Goal: Task Accomplishment & Management: Complete application form

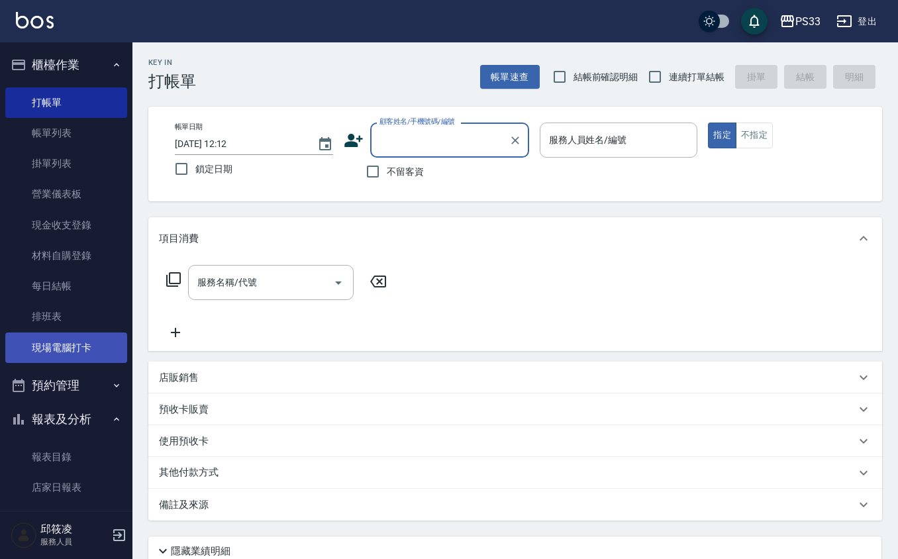
click at [90, 343] on link "現場電腦打卡" at bounding box center [66, 347] width 122 height 30
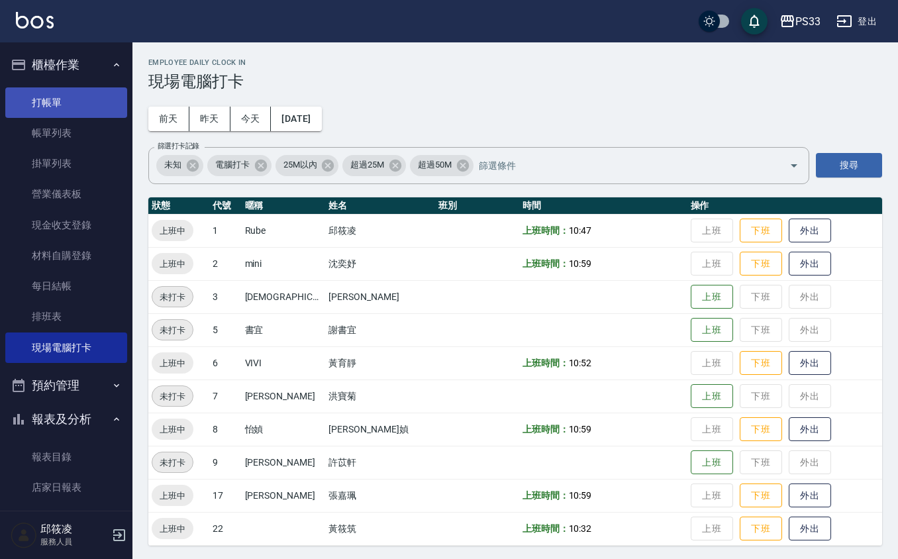
click at [67, 103] on link "打帳單" at bounding box center [66, 102] width 122 height 30
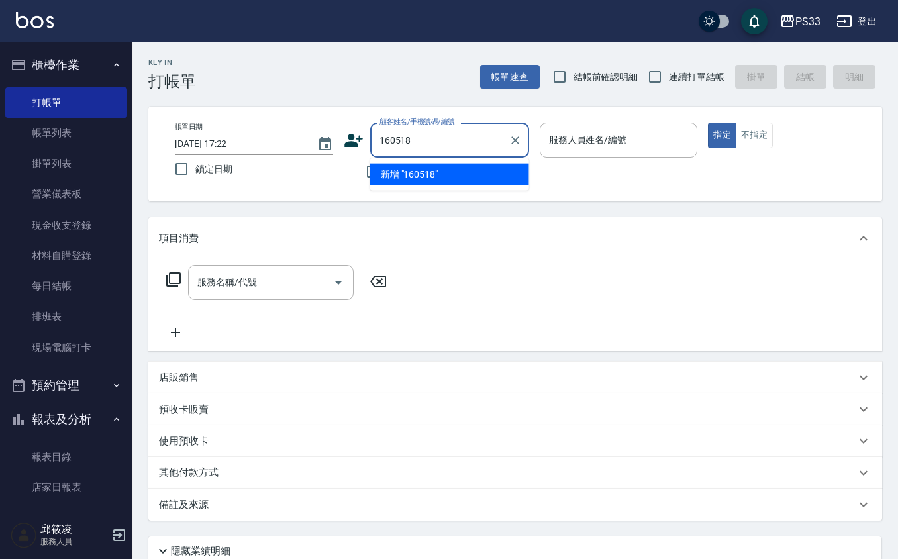
type input "160518"
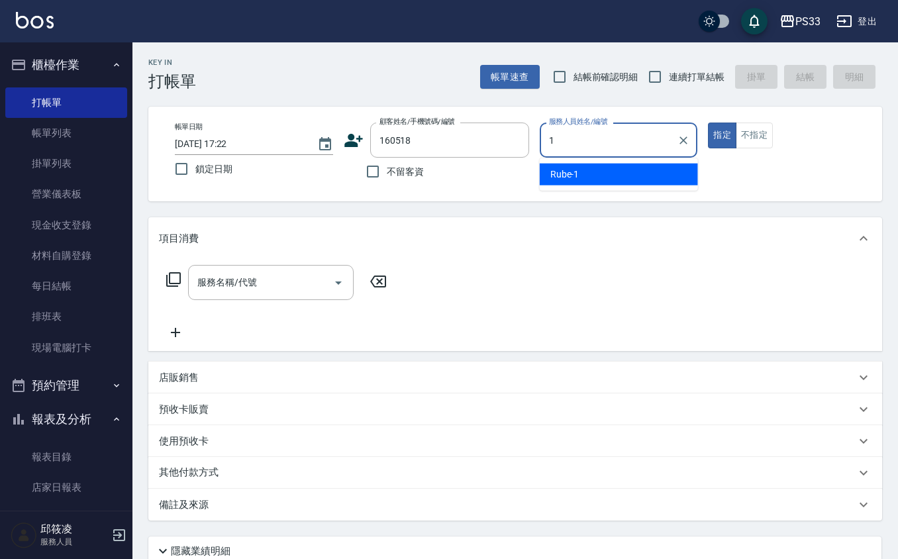
type input "Rube-1"
type button "true"
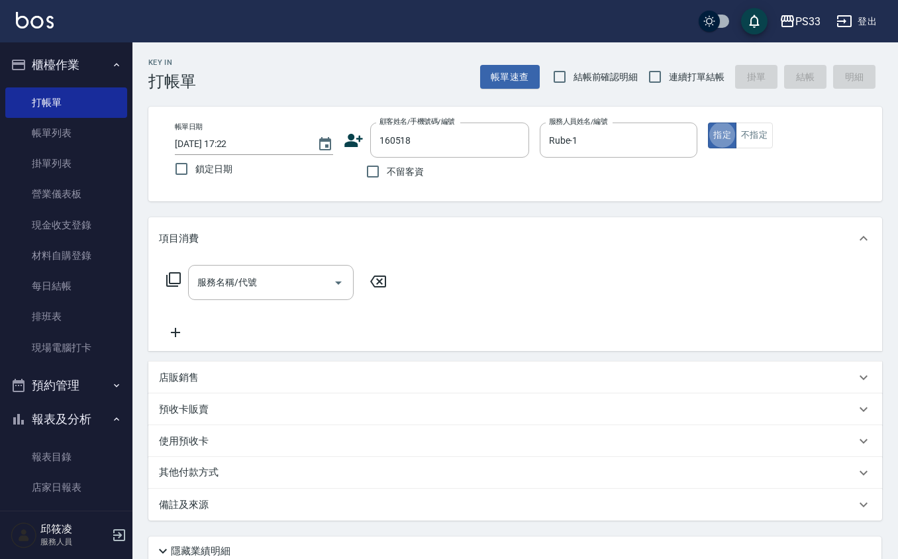
type input "[PERSON_NAME]/096788958/160518"
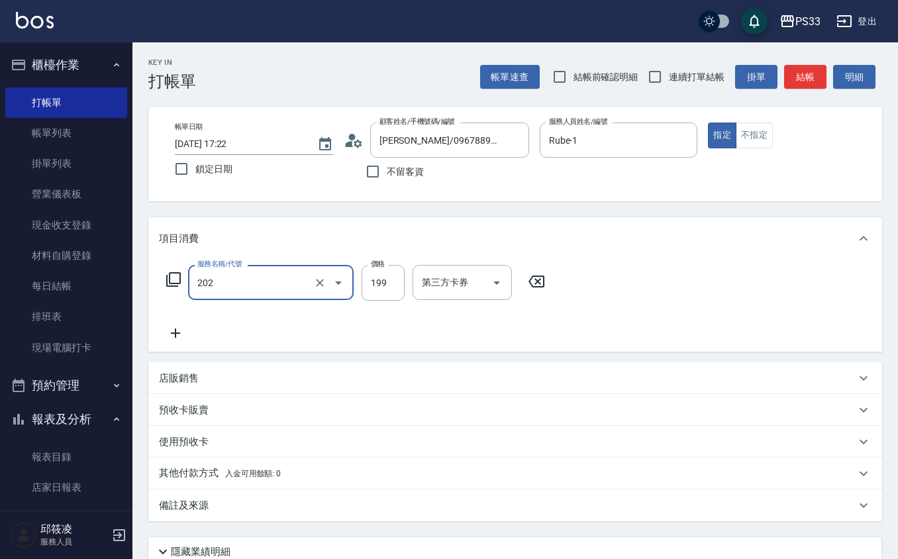
type input "不指定單剪(202)"
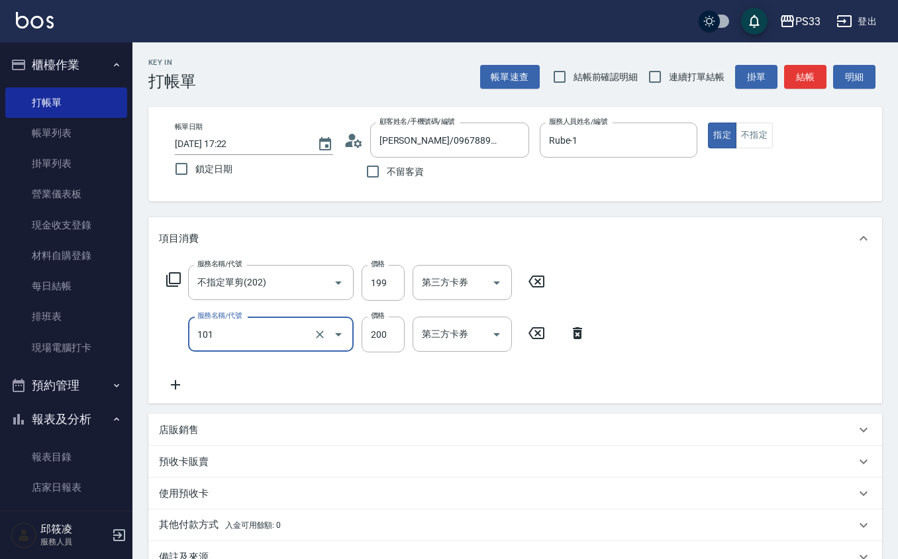
type input "洗髮(101)"
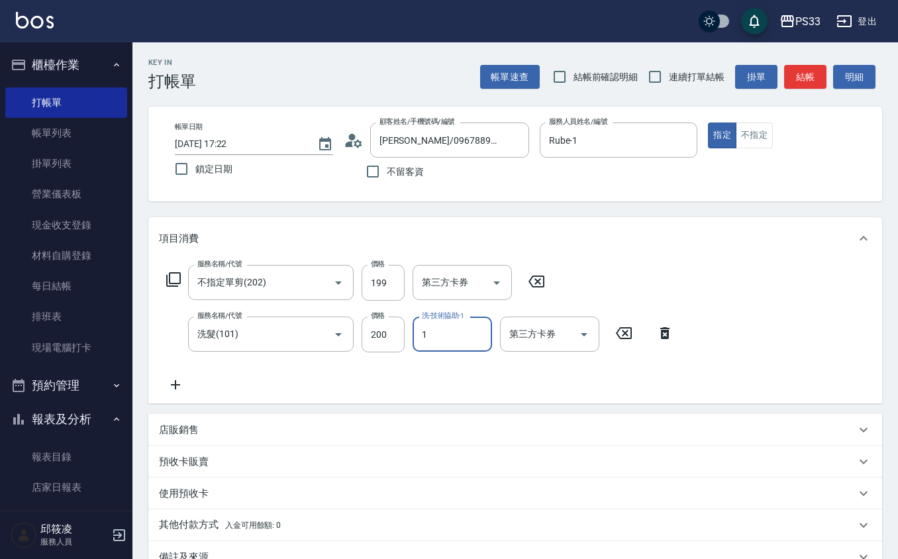
type input "Rube-1"
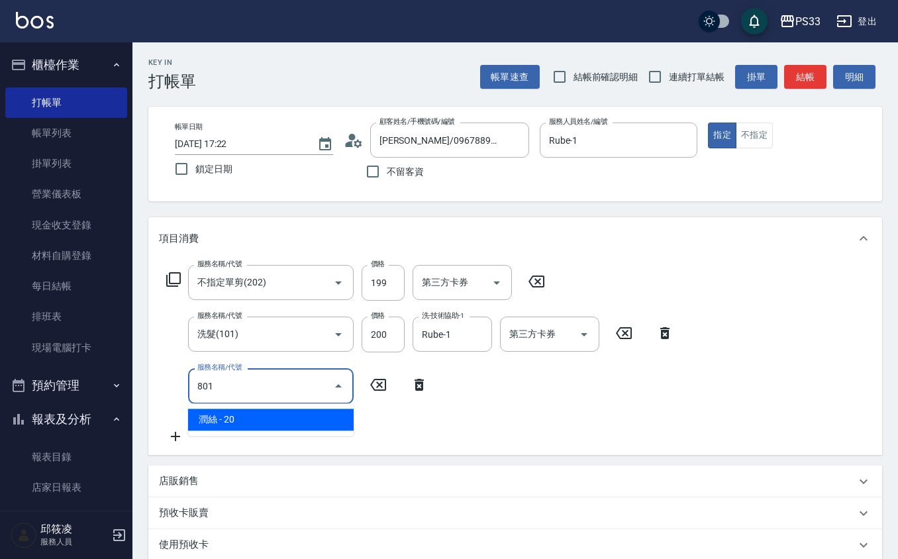
type input "潤絲(801)"
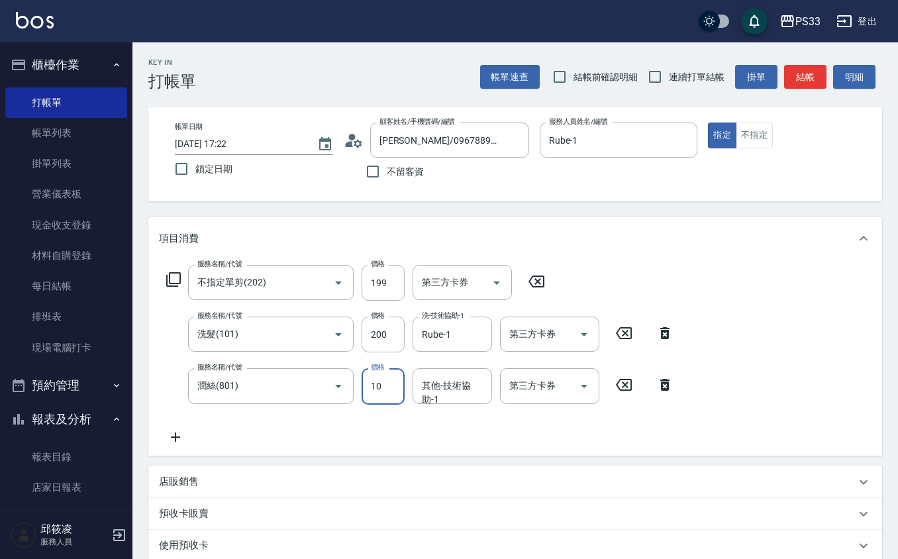
type input "10"
type input "Rube-1"
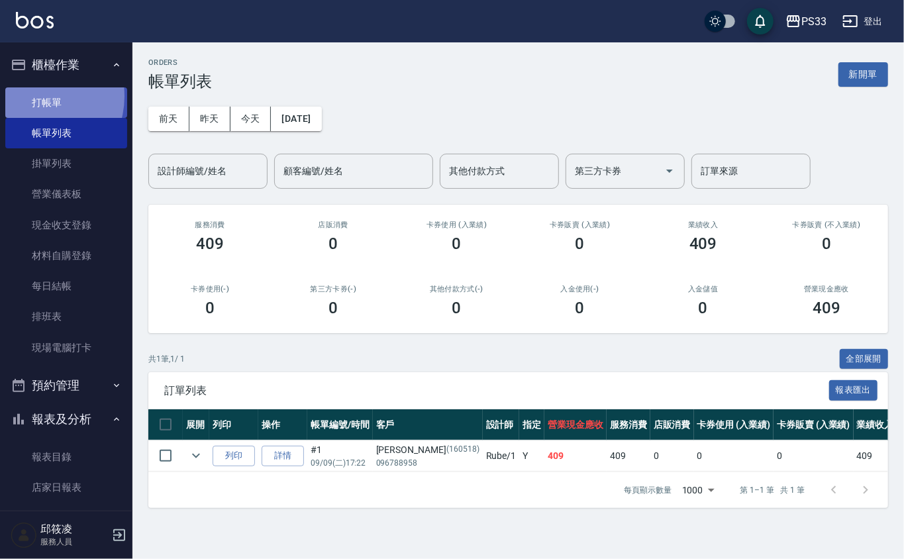
click at [36, 96] on link "打帳單" at bounding box center [66, 102] width 122 height 30
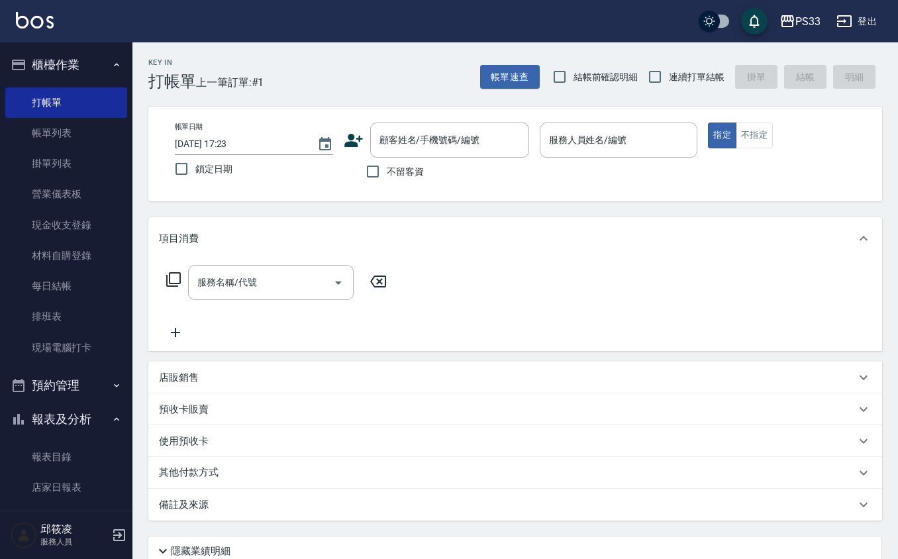
click at [679, 78] on span "連續打單結帳" at bounding box center [697, 77] width 56 height 14
click at [669, 78] on input "連續打單結帳" at bounding box center [655, 77] width 28 height 28
checkbox input "true"
click at [434, 142] on input "顧客姓名/手機號碼/編號" at bounding box center [439, 139] width 127 height 23
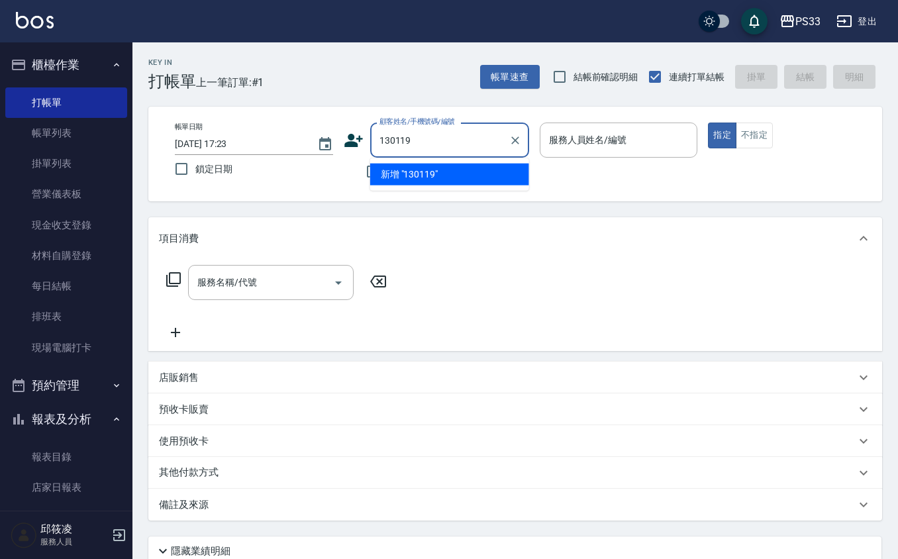
type input "130119"
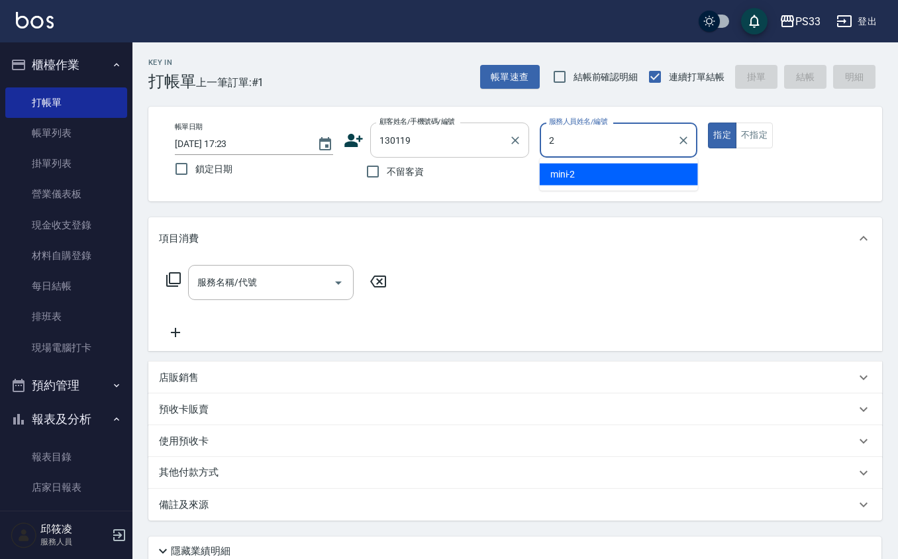
type input "mini-2"
type button "true"
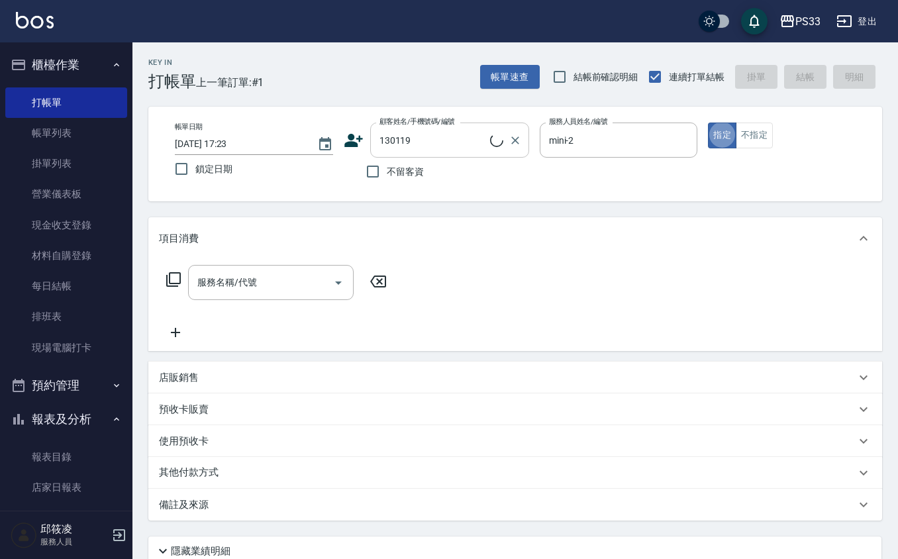
type input "[PERSON_NAME]/0910532365/130119"
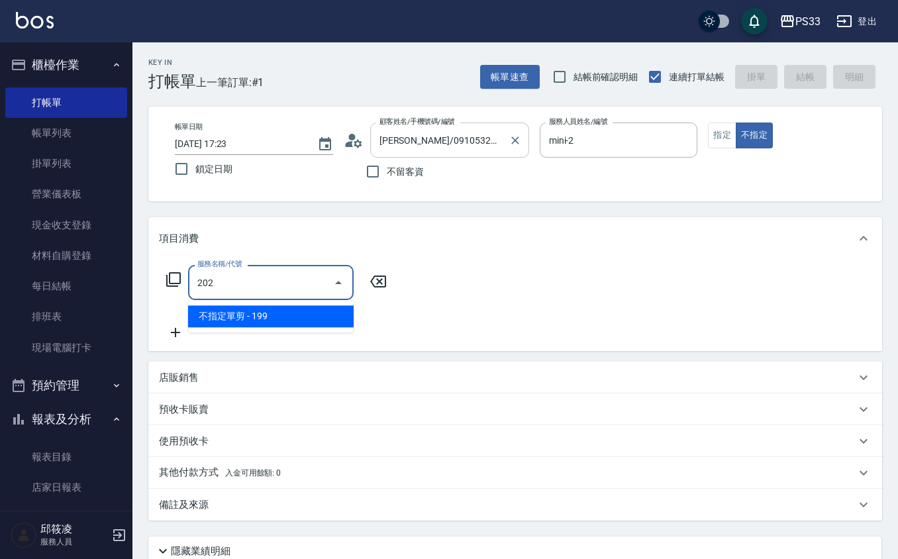
type input "不指定單剪(202)"
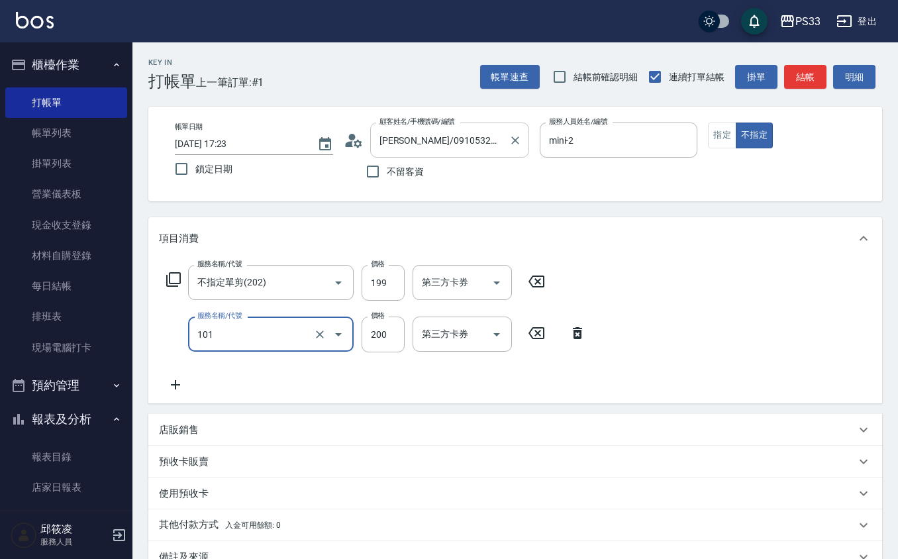
type input "洗髮(101)"
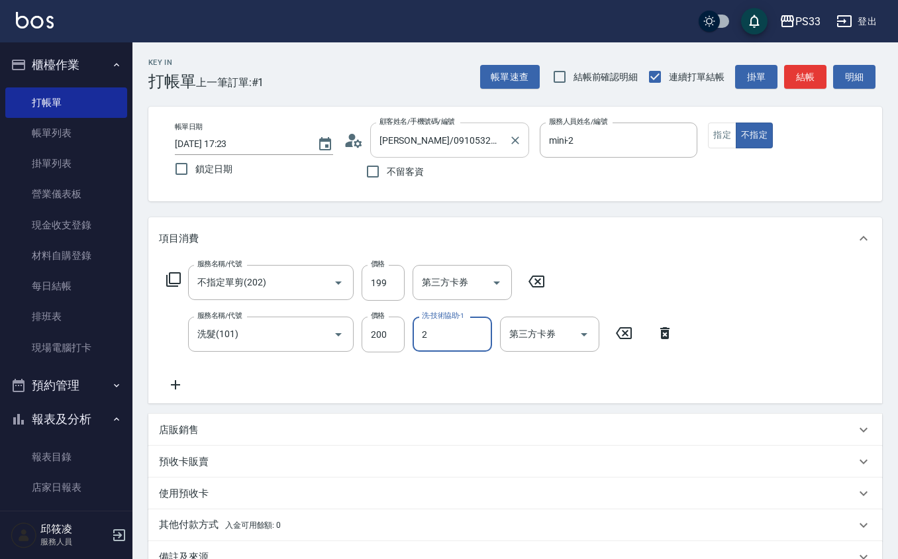
type input "mini-2"
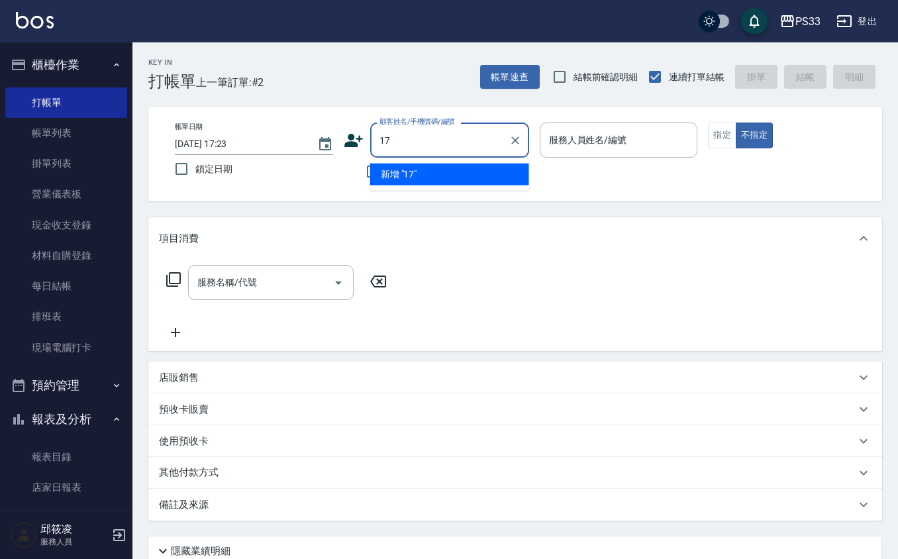
type input "17"
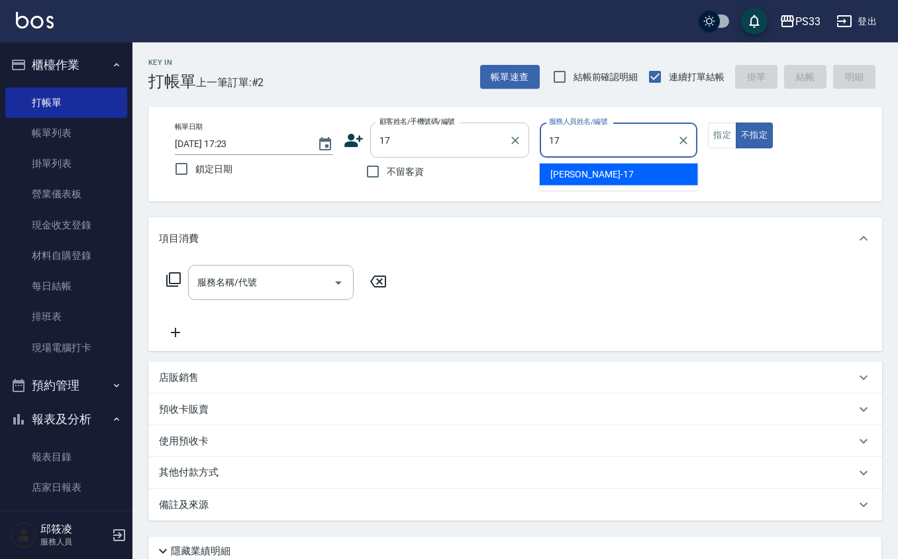
type input "[PERSON_NAME]-17"
type button "false"
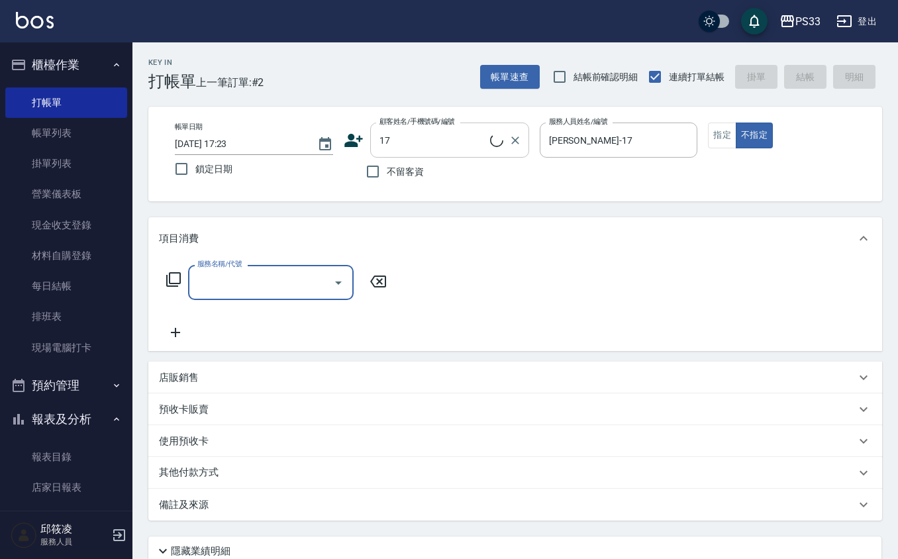
type input "[PERSON_NAME]/0000/17"
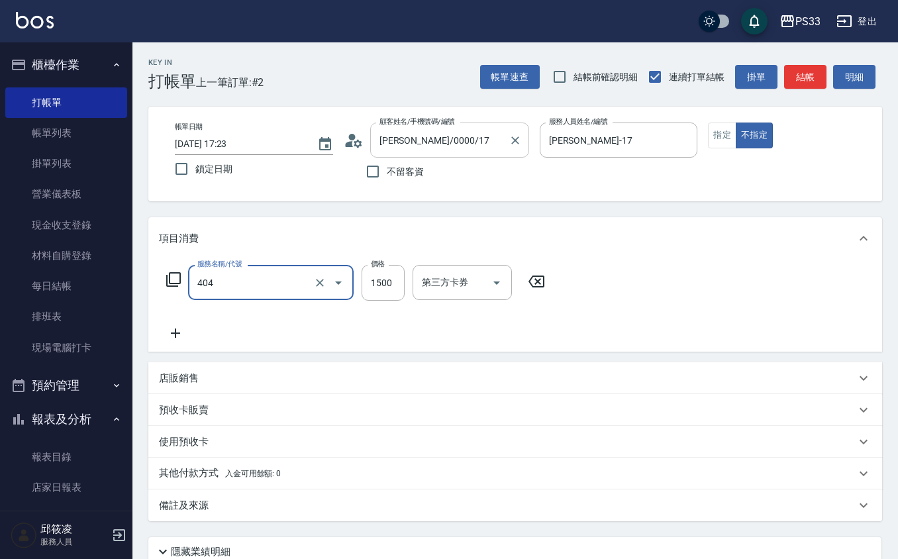
type input "設計染髮(404)"
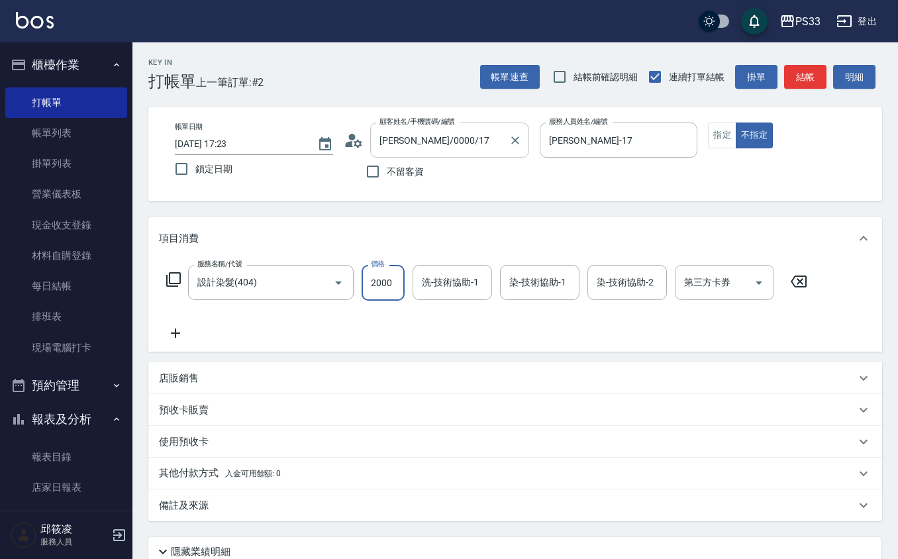
type input "2000"
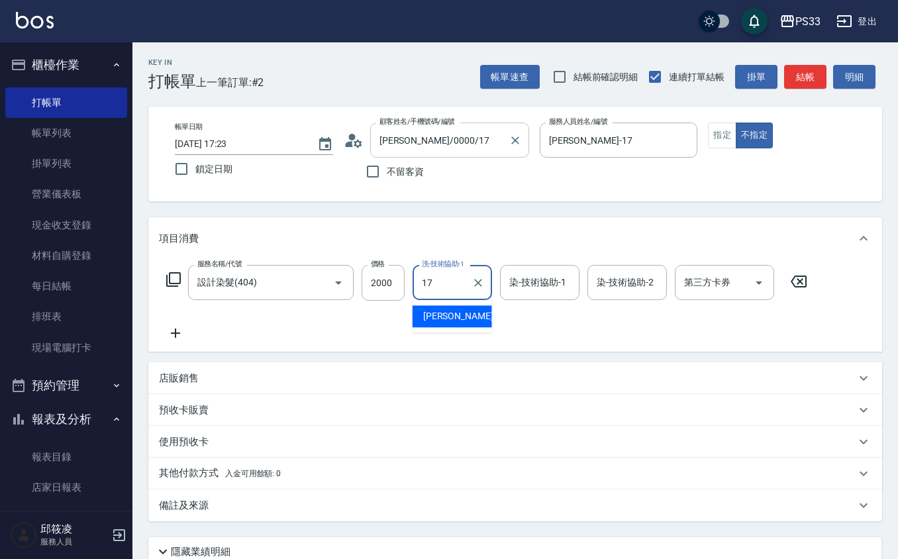
type input "[PERSON_NAME]-17"
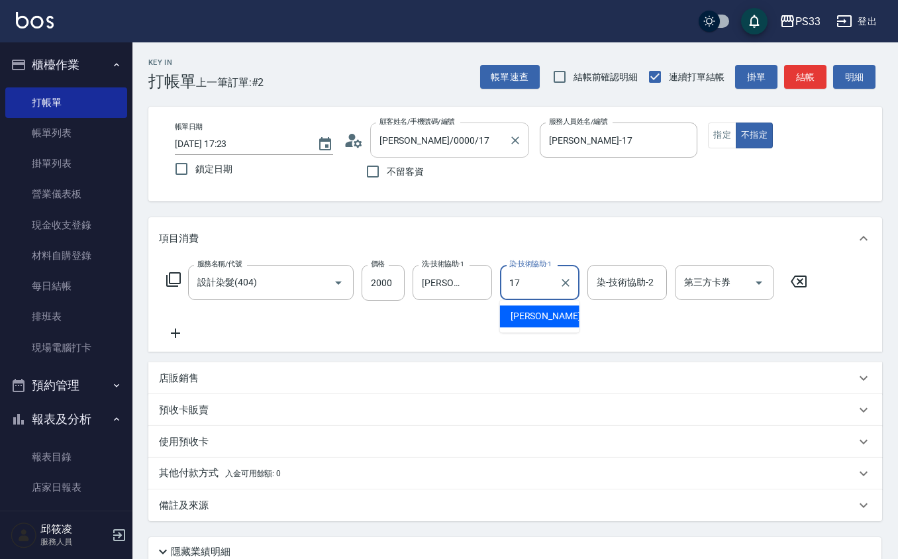
type input "[PERSON_NAME]-17"
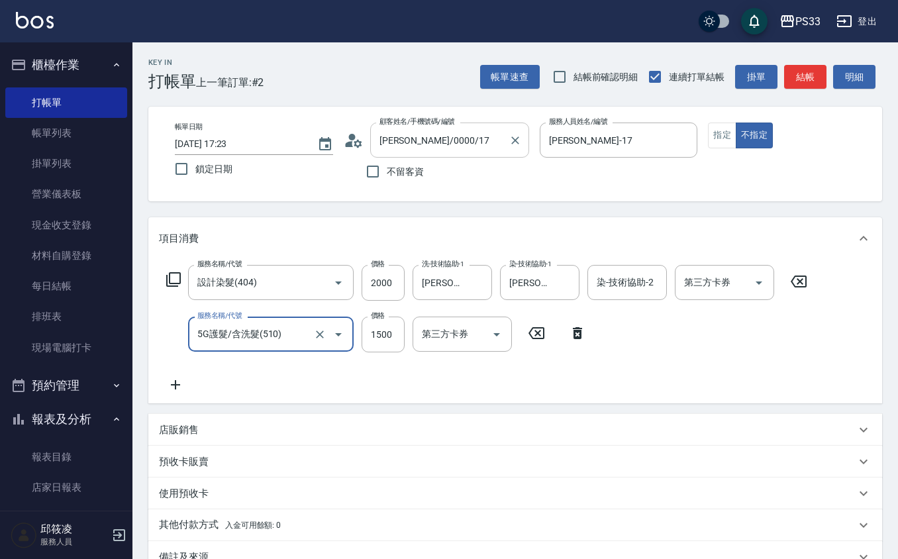
type input "5G護髮/含洗髮(510)"
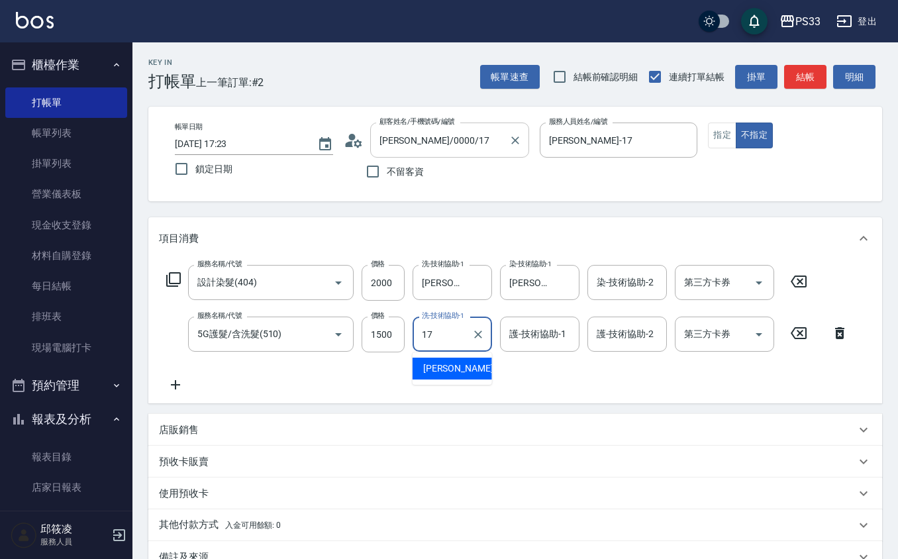
type input "[PERSON_NAME]-17"
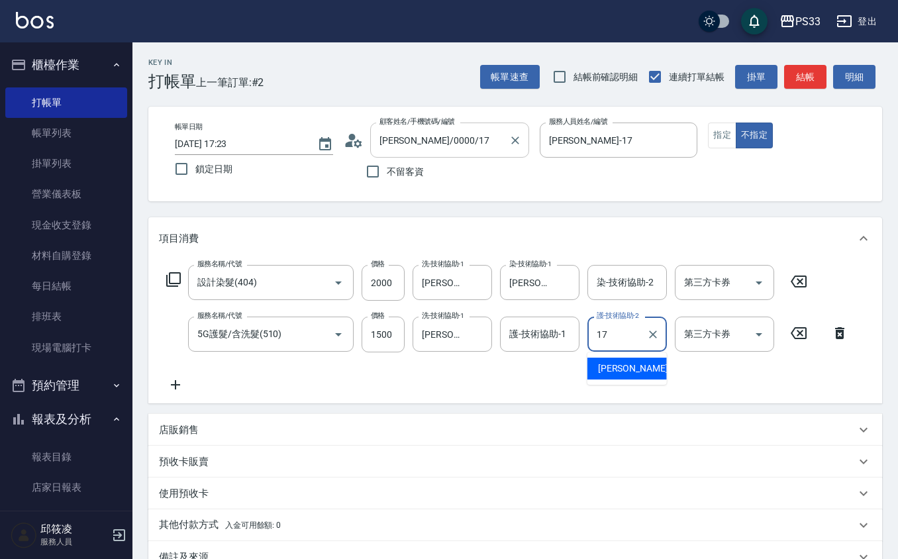
type input "[PERSON_NAME]-17"
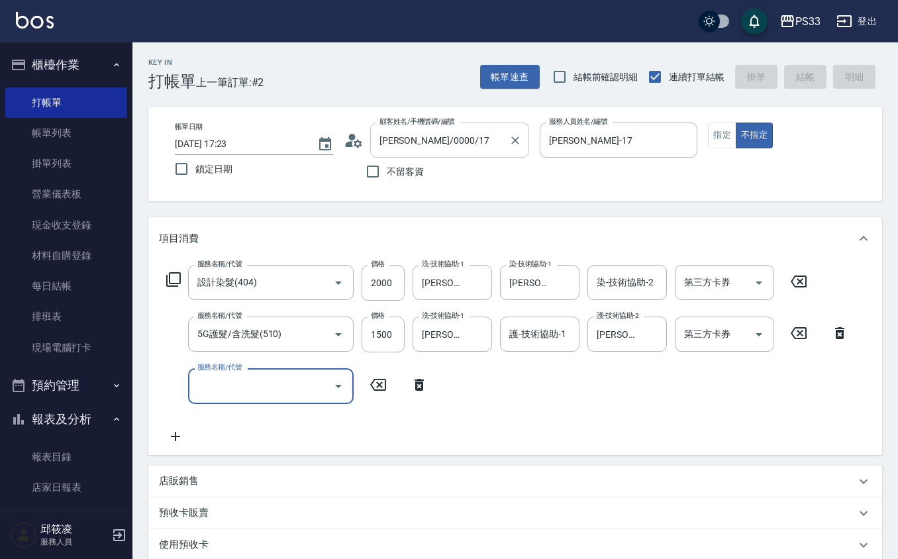
type input "[DATE] 17:24"
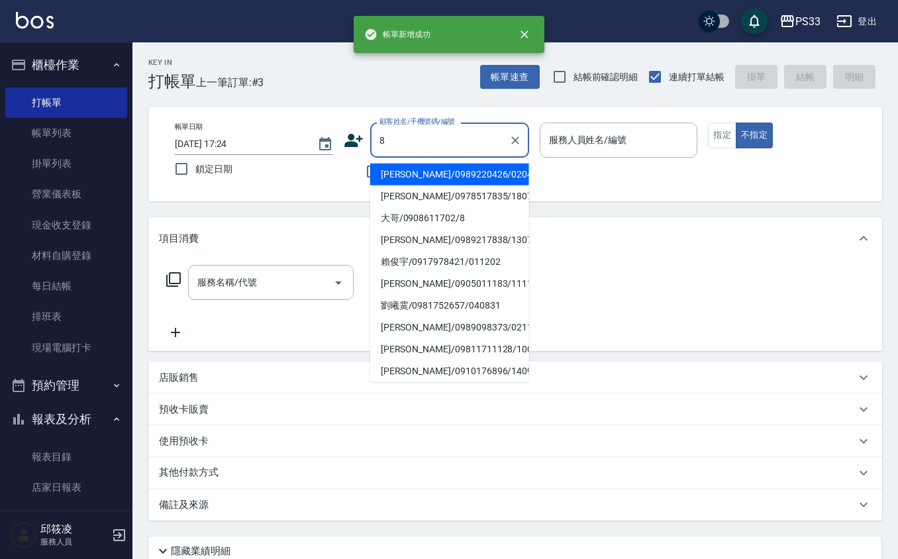
type input "[PERSON_NAME]/0989220426/020417"
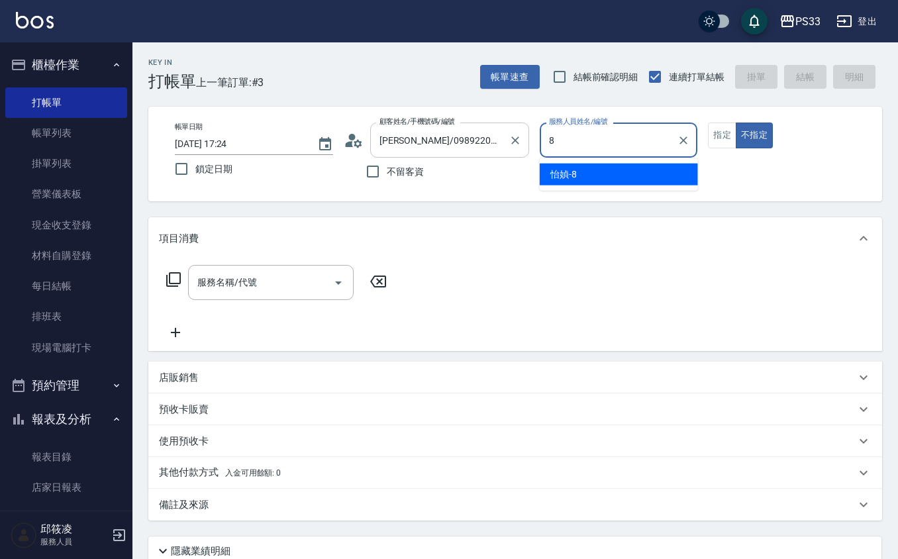
type input "怡媜-8"
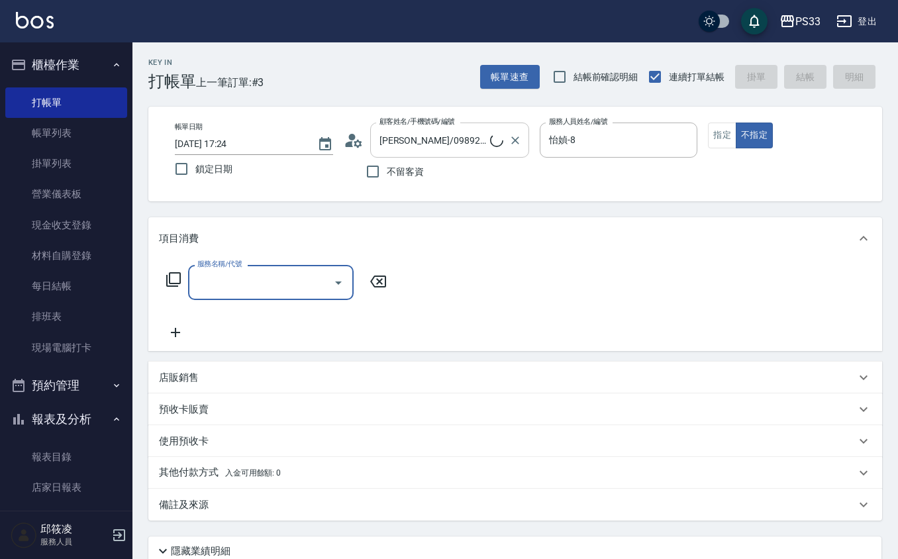
type input "大哥/0908611702/8"
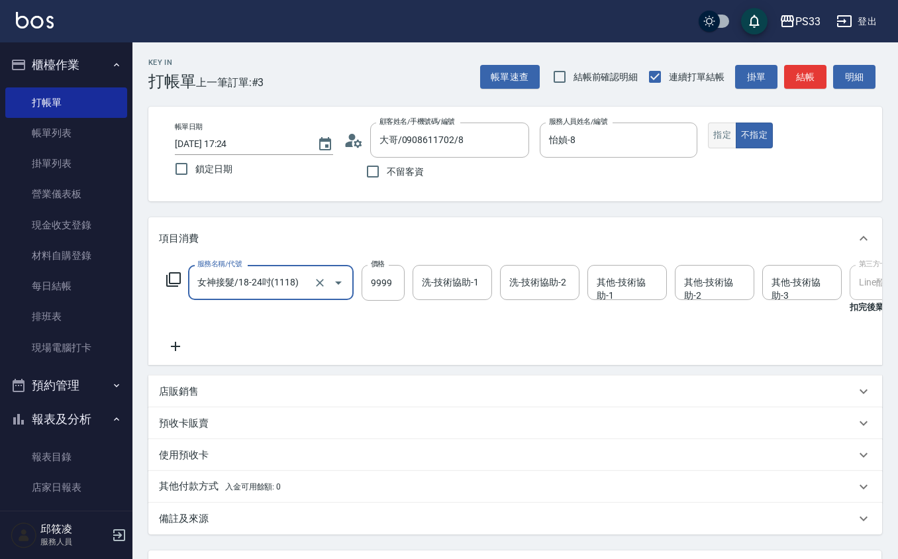
type input "女神接髮/18-24吋(1118)"
click at [726, 130] on button "指定" at bounding box center [722, 135] width 28 height 26
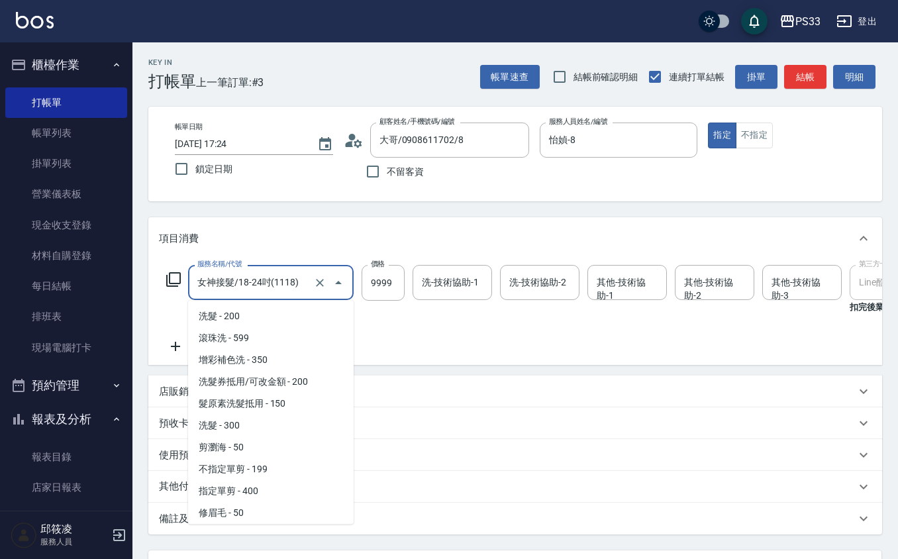
click at [305, 273] on input "女神接髮/18-24吋(1118)" at bounding box center [252, 282] width 117 height 23
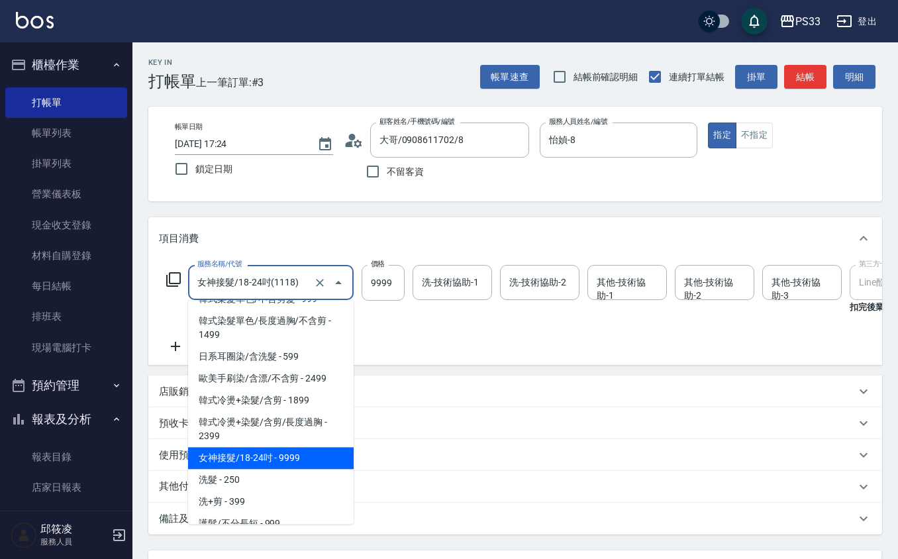
click at [305, 273] on input "女神接髮/18-24吋(1118)" at bounding box center [252, 282] width 117 height 23
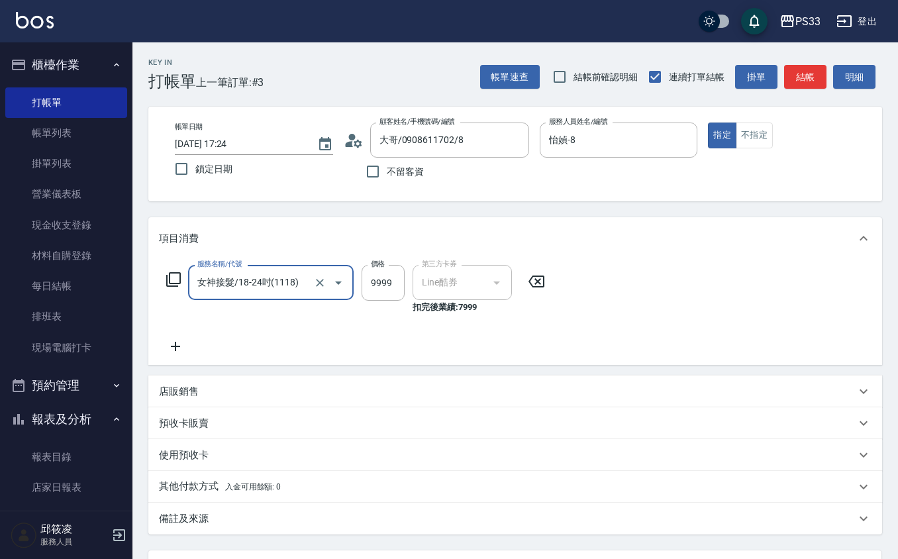
type input "8"
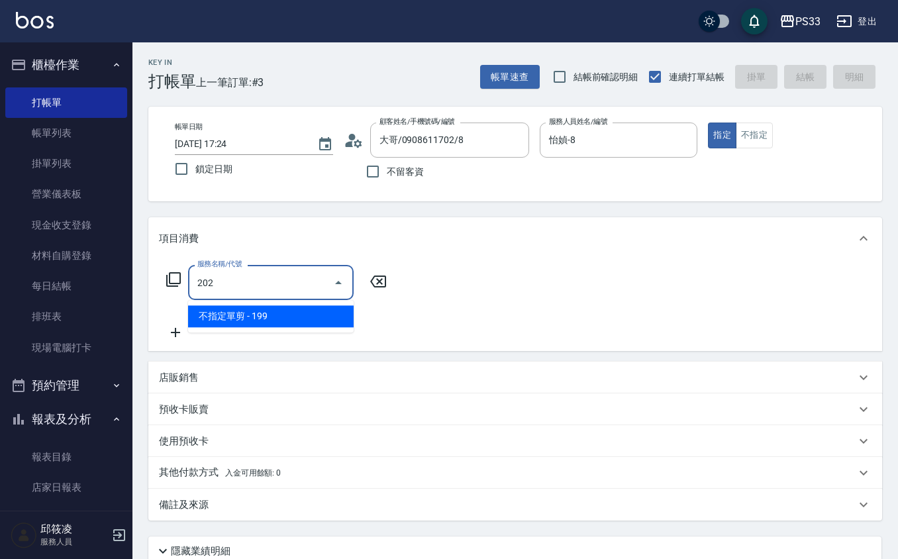
type input "不指定單剪(202)"
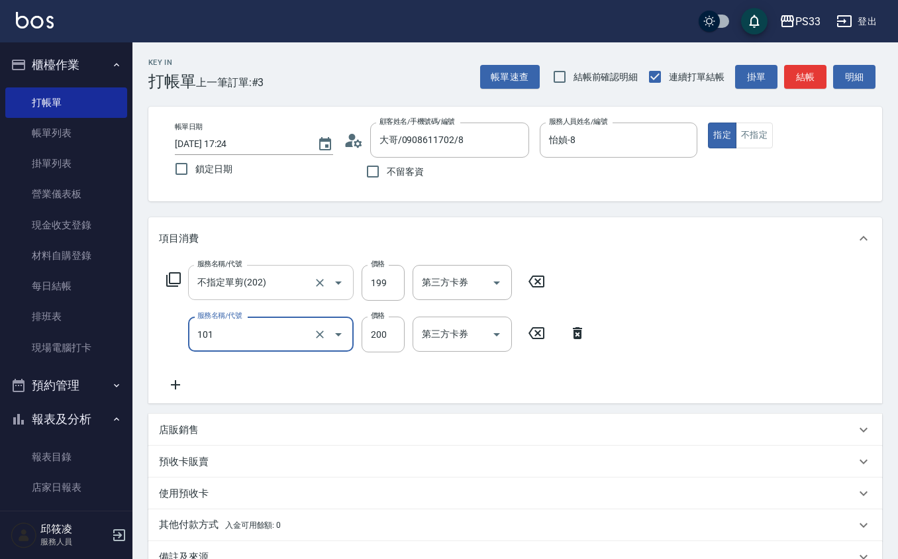
type input "洗髮(101)"
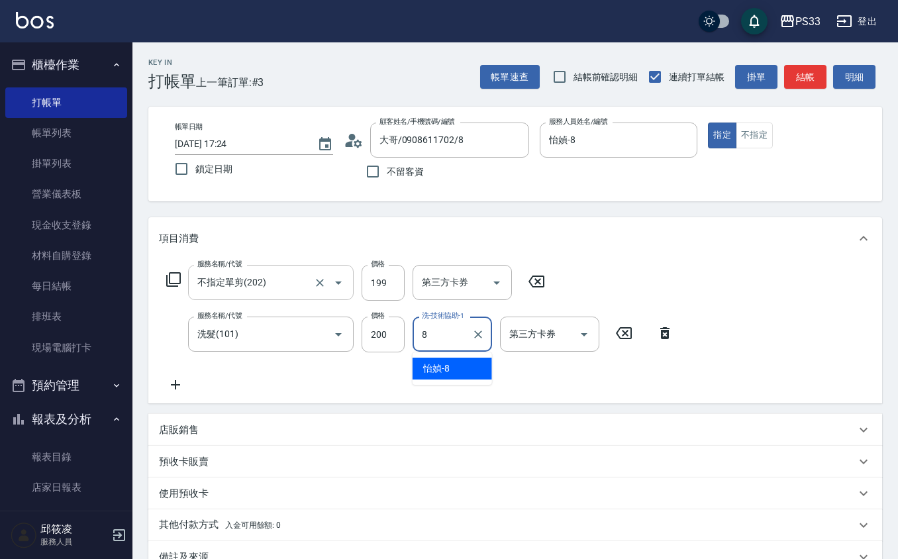
type input "怡媜-8"
drag, startPoint x: 743, startPoint y: 172, endPoint x: 745, endPoint y: 138, distance: 34.5
click at [743, 159] on div "帳單日期 [DATE] 17:24 鎖定日期 顧客姓名/手機號碼/編號 大哥/0908611702/8 顧客姓名/手機號碼/編號 不留客資 服務人員姓名/編號…" at bounding box center [515, 153] width 702 height 63
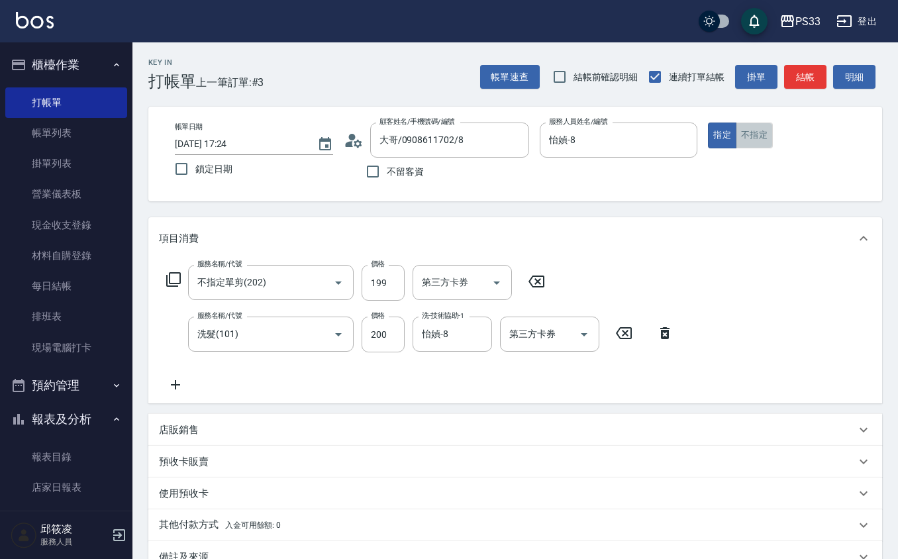
click at [745, 138] on button "不指定" at bounding box center [754, 135] width 37 height 26
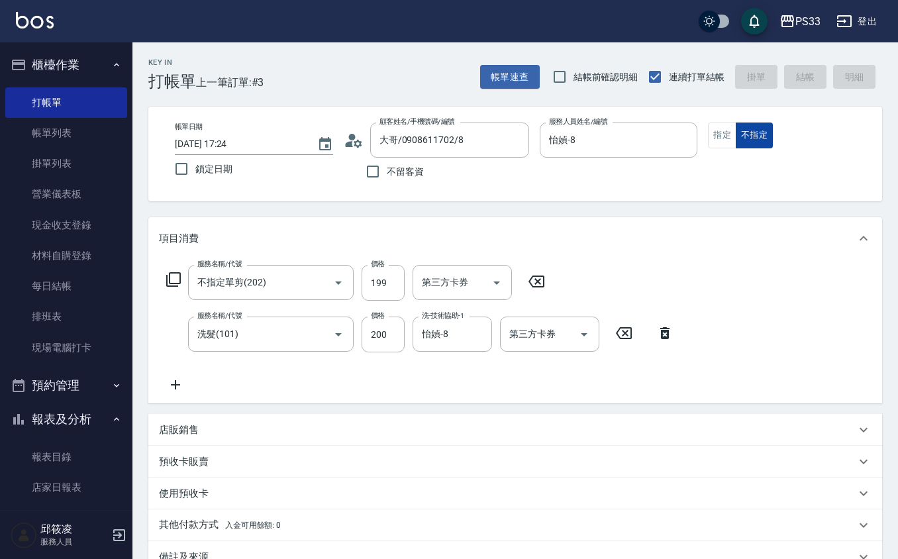
type input "[DATE] 17:25"
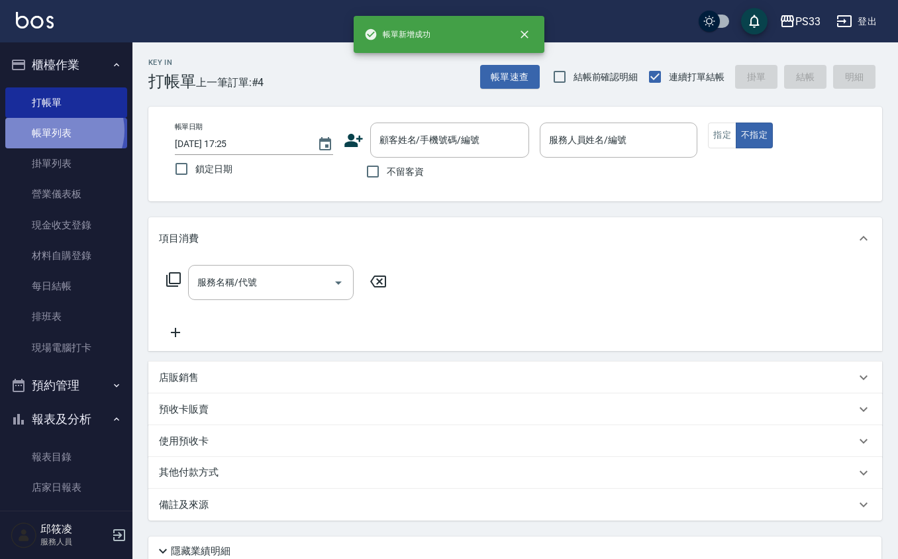
click at [62, 130] on link "帳單列表" at bounding box center [66, 133] width 122 height 30
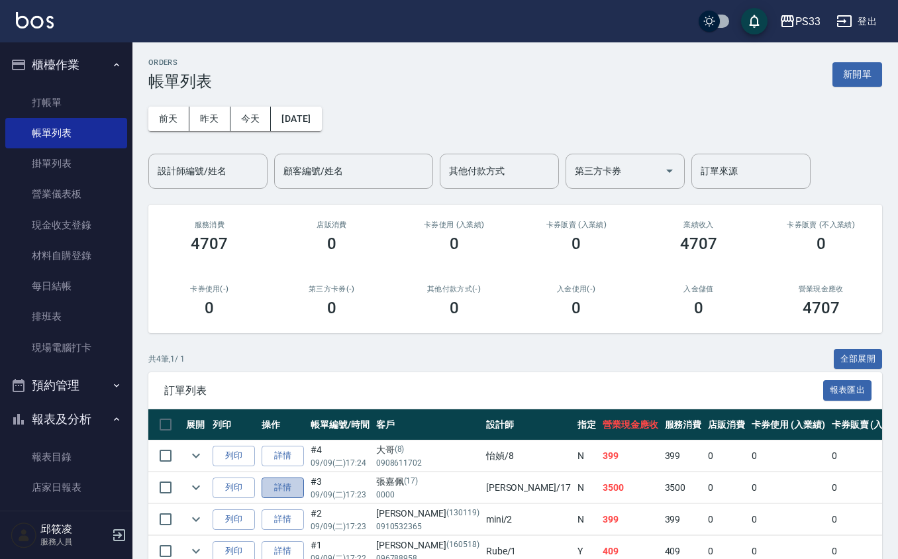
click at [278, 483] on link "詳情" at bounding box center [283, 487] width 42 height 21
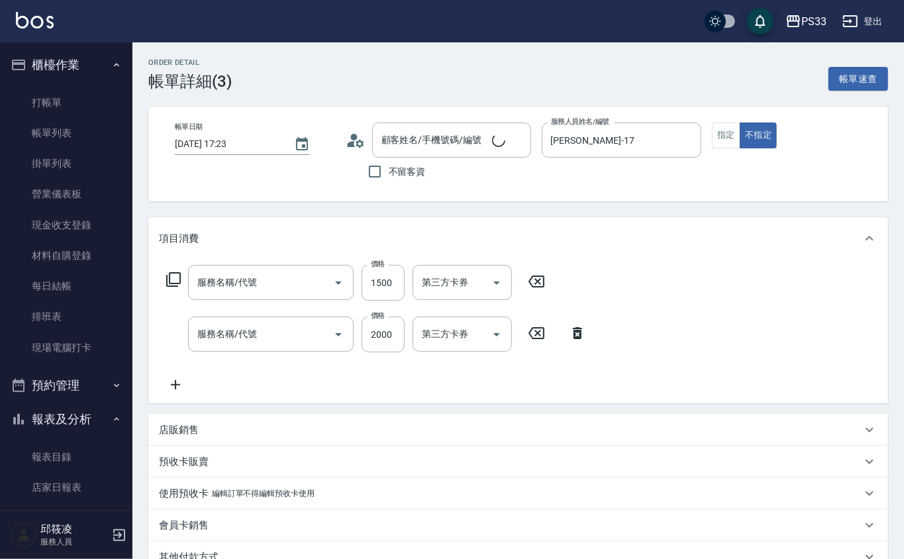
type input "[DATE] 17:23"
type input "[PERSON_NAME]-17"
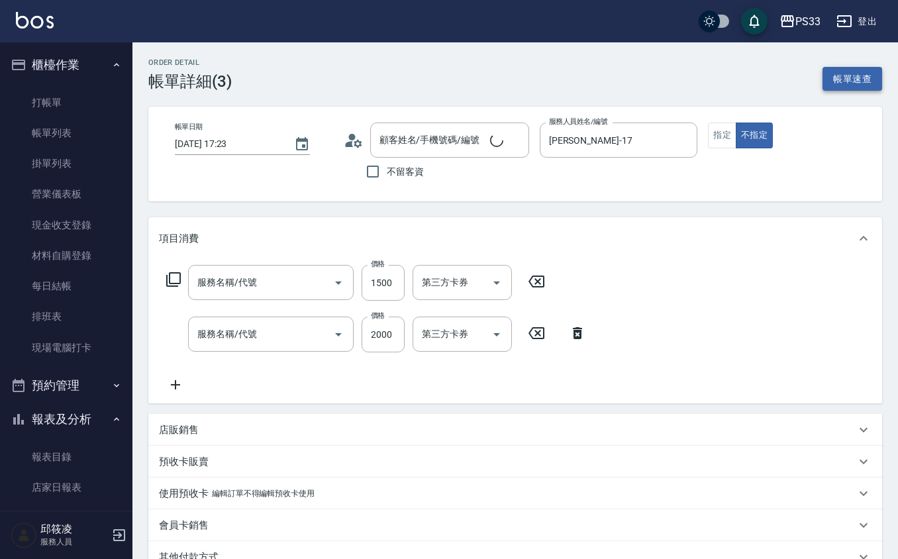
type input "[PERSON_NAME]/0000/17"
type input "5G護髮/含洗髮(510)"
type input "設計染髮(404)"
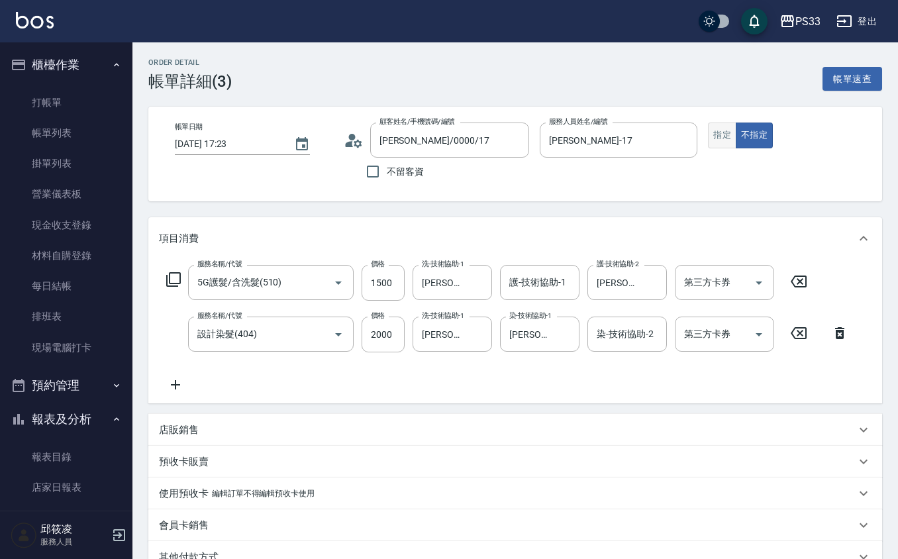
click at [718, 136] on button "指定" at bounding box center [722, 135] width 28 height 26
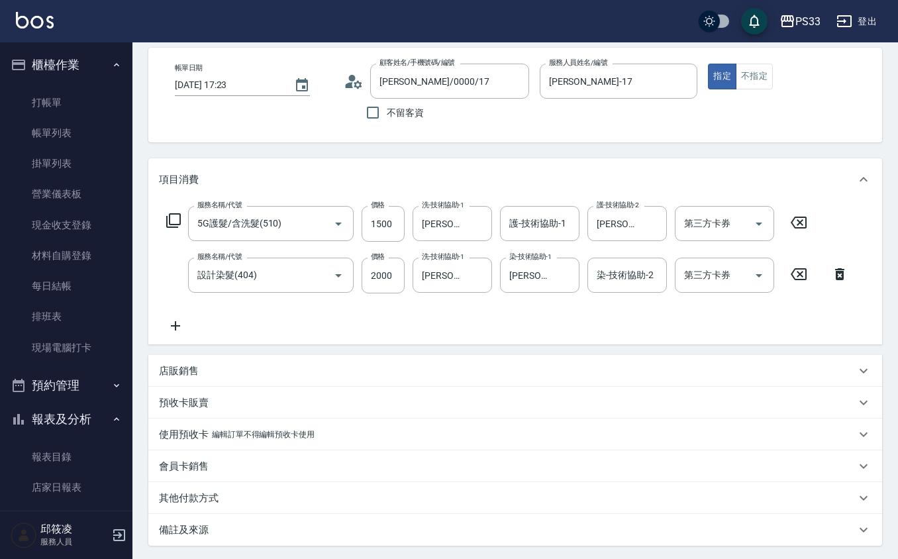
scroll to position [186, 0]
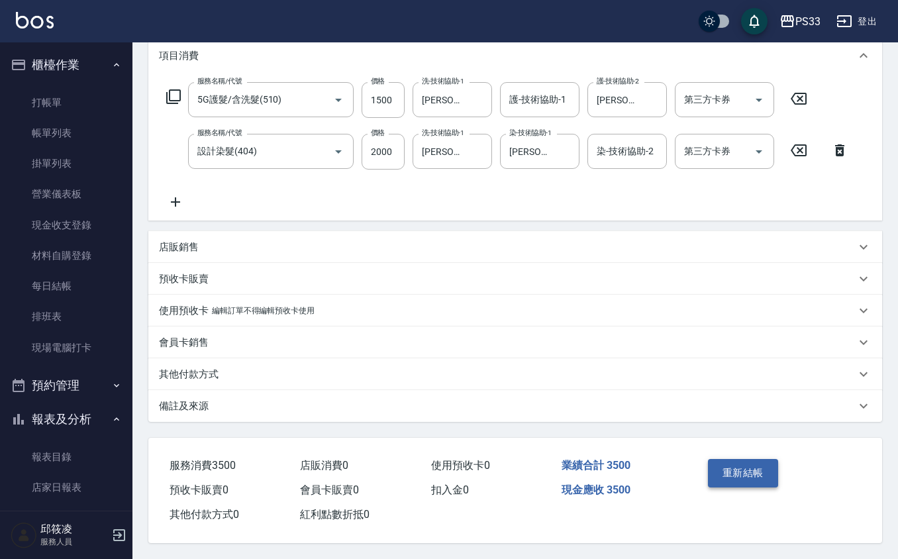
click at [718, 474] on button "重新結帳" at bounding box center [743, 473] width 70 height 28
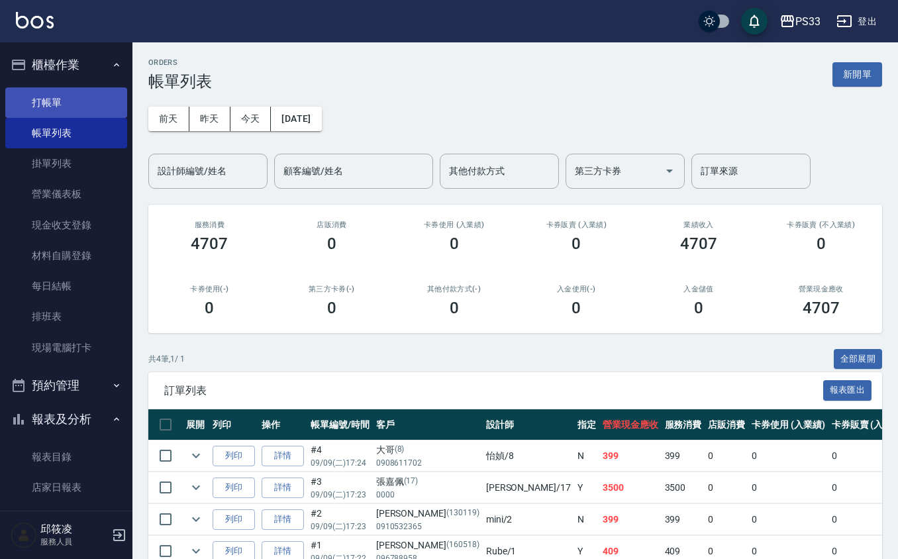
click at [56, 101] on link "打帳單" at bounding box center [66, 102] width 122 height 30
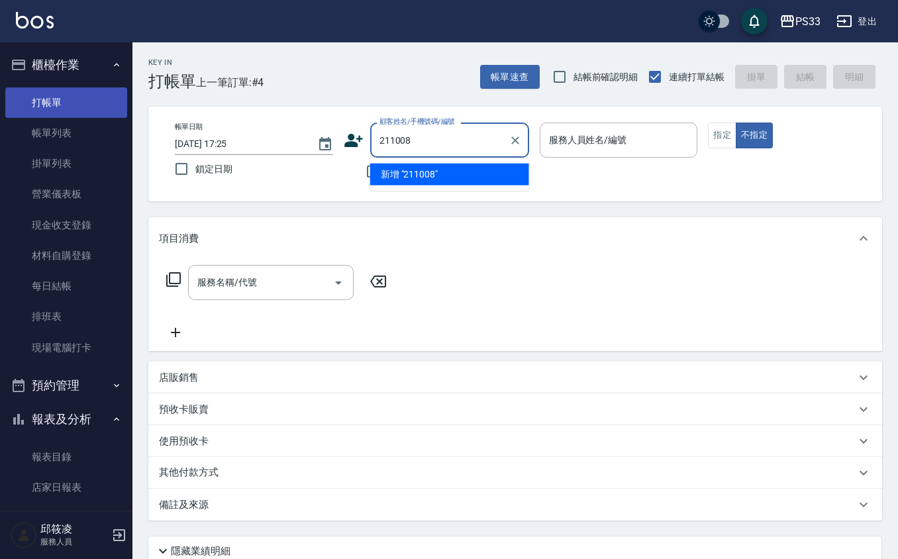
type input "211008"
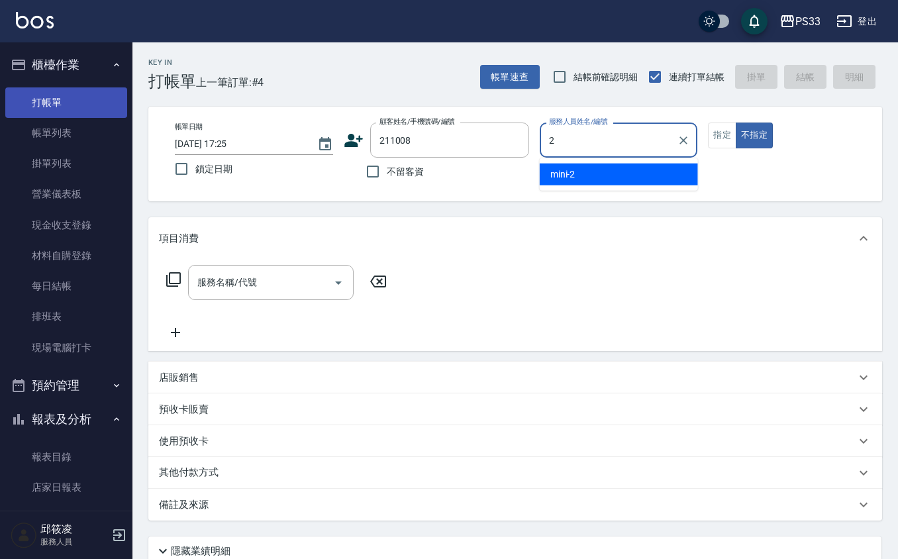
type input "mini-2"
type button "false"
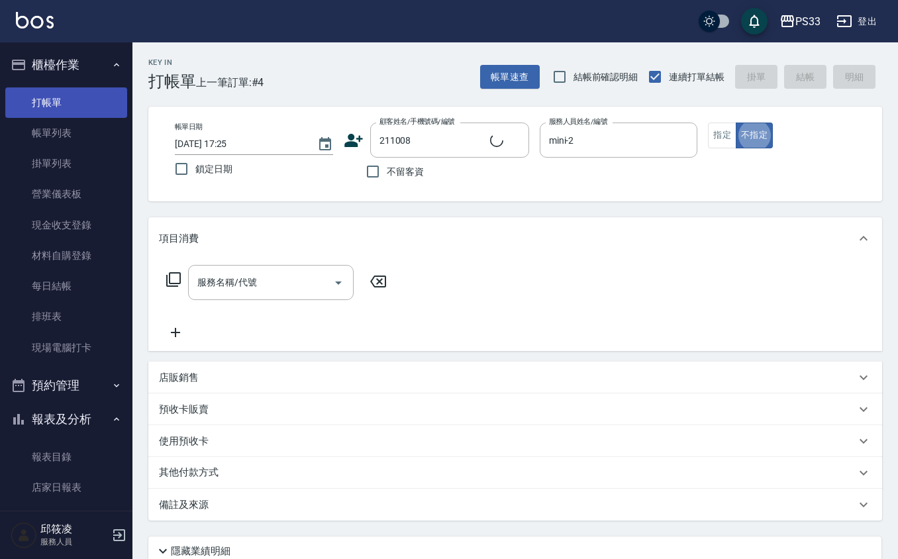
type input "[PERSON_NAME]/0956073852/211008"
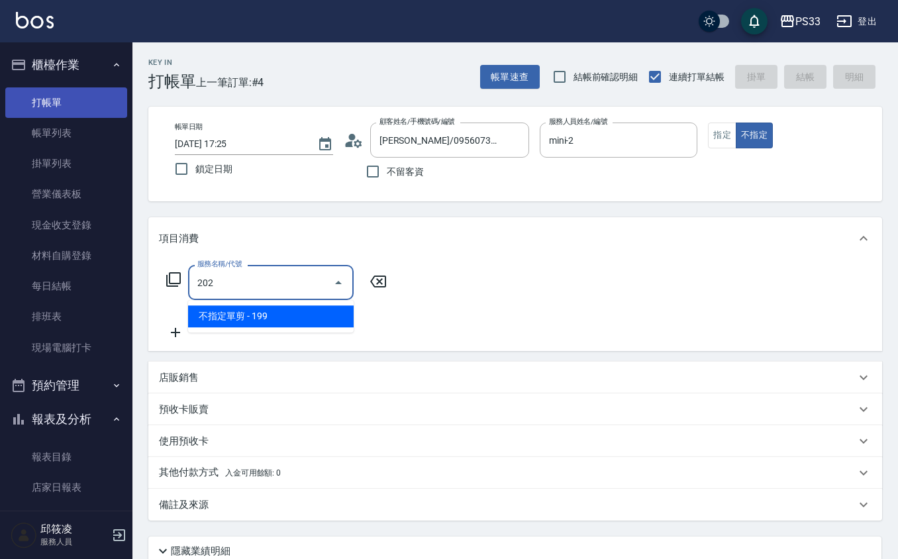
type input "不指定單剪(202)"
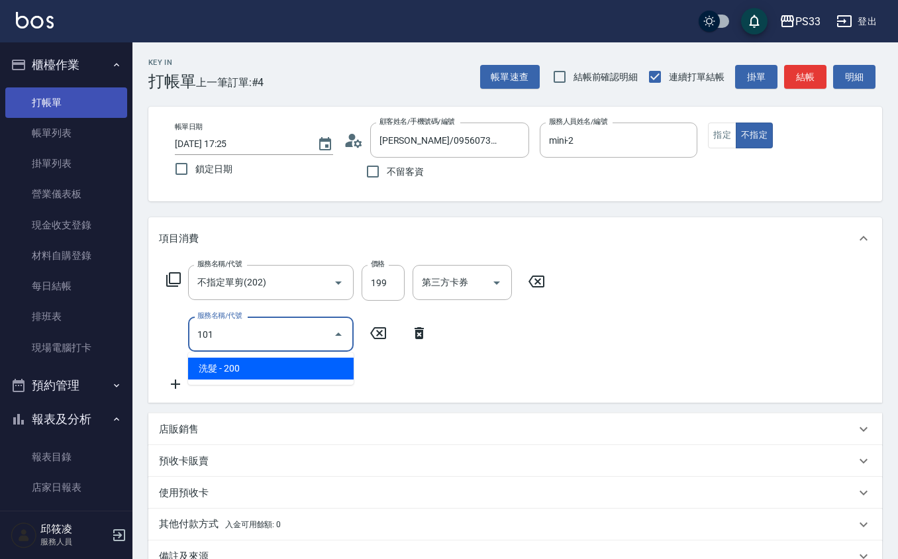
type input "洗髮(101)"
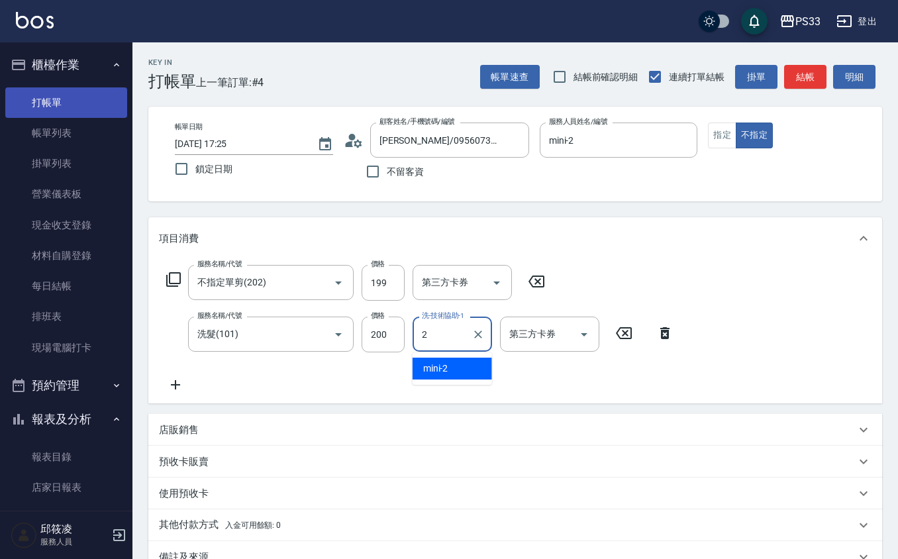
type input "mini-2"
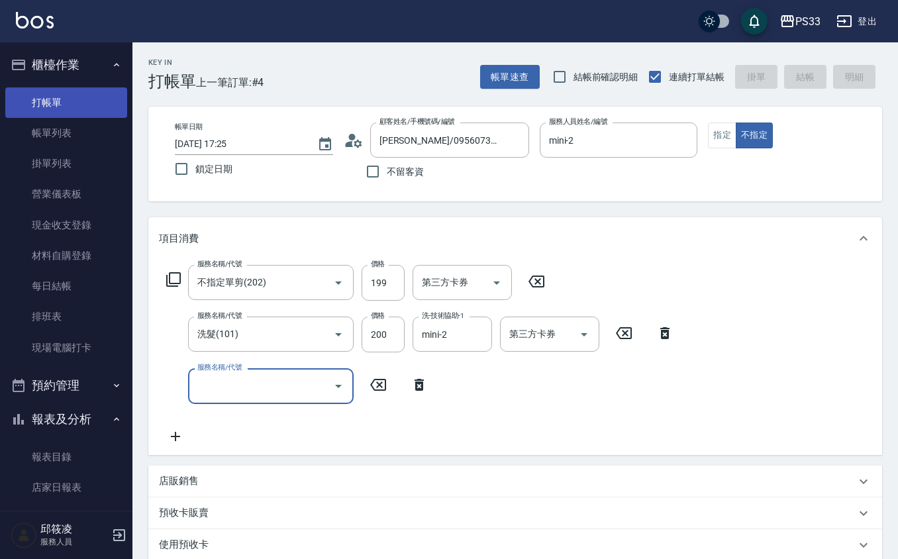
type input "[DATE] 17:26"
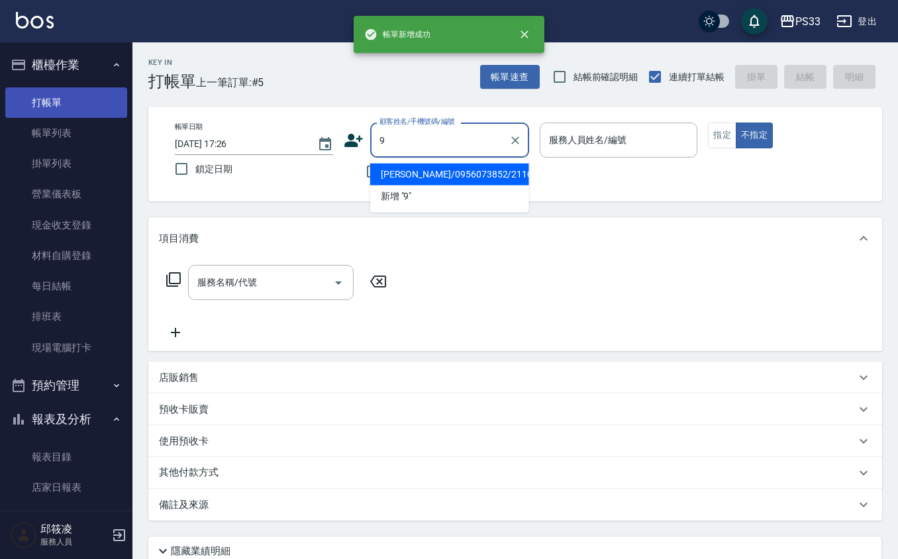
type input "[PERSON_NAME]/0956073852/211008"
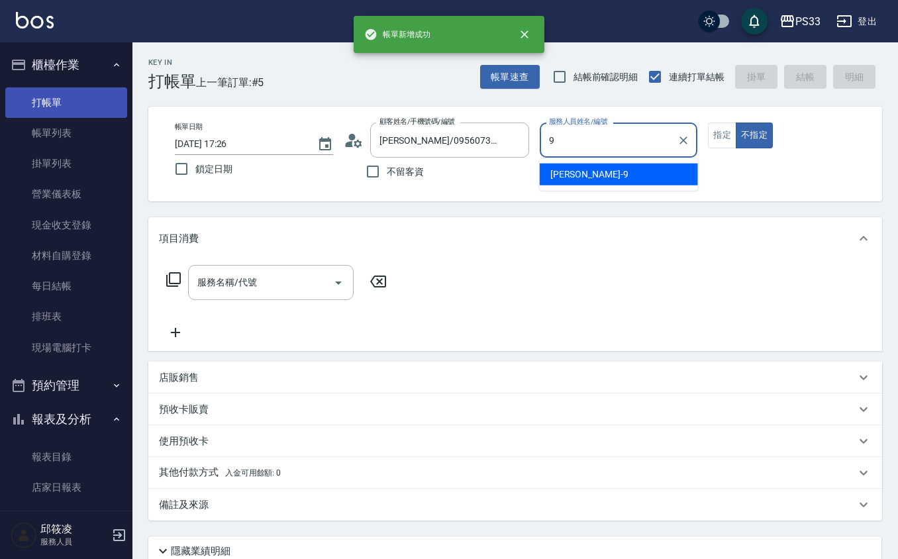
type input "苡軒-9"
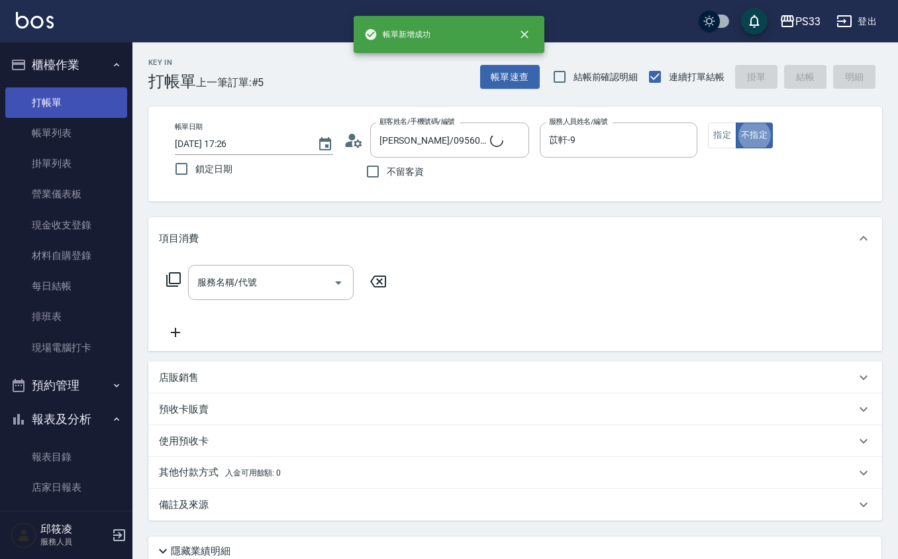
type input "九妹/000000000000000/9"
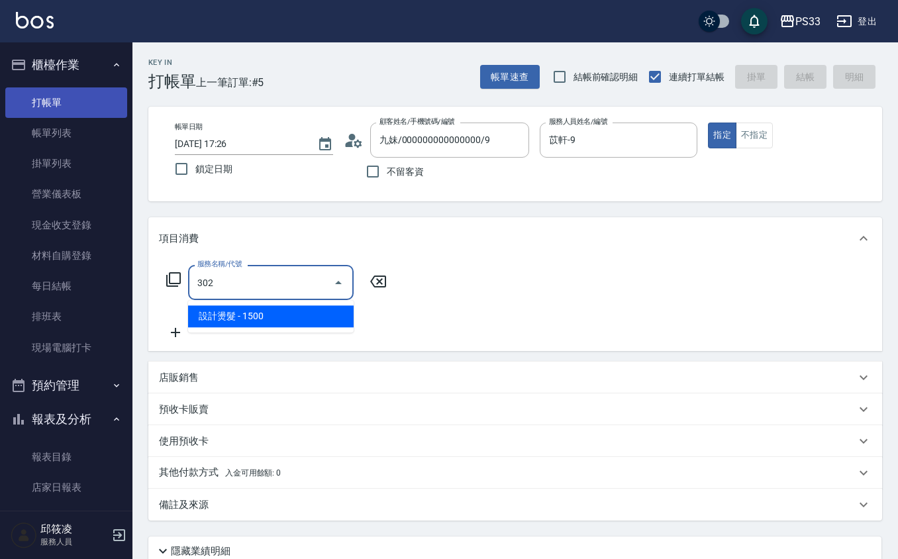
type input "設計燙髮(302)"
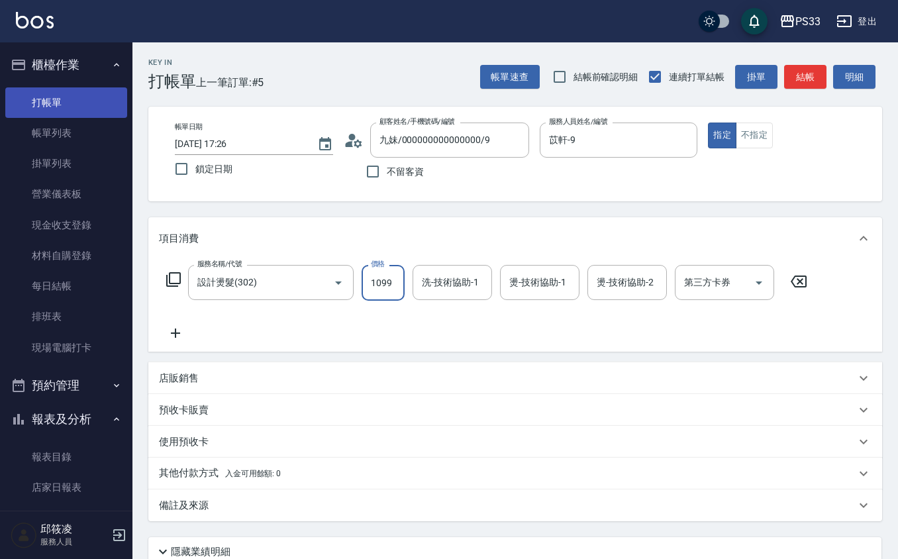
type input "1099"
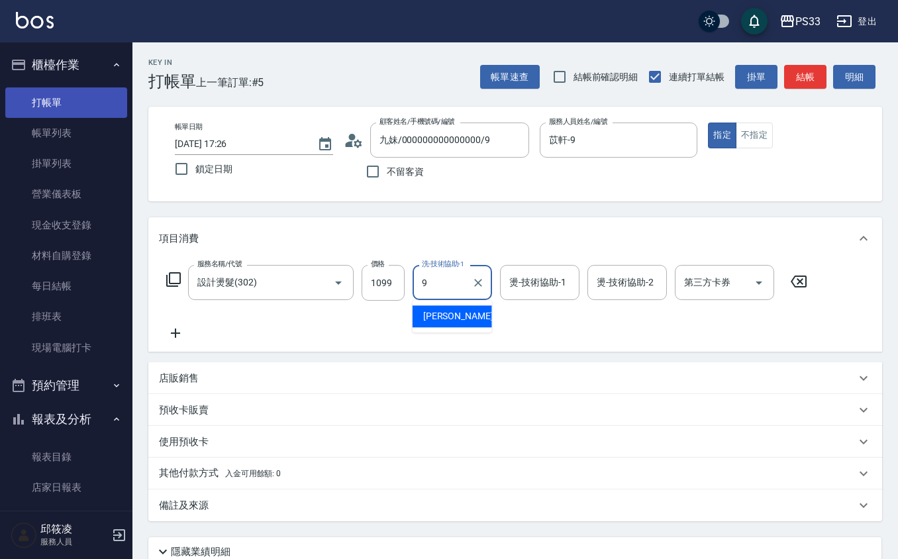
type input "苡軒-9"
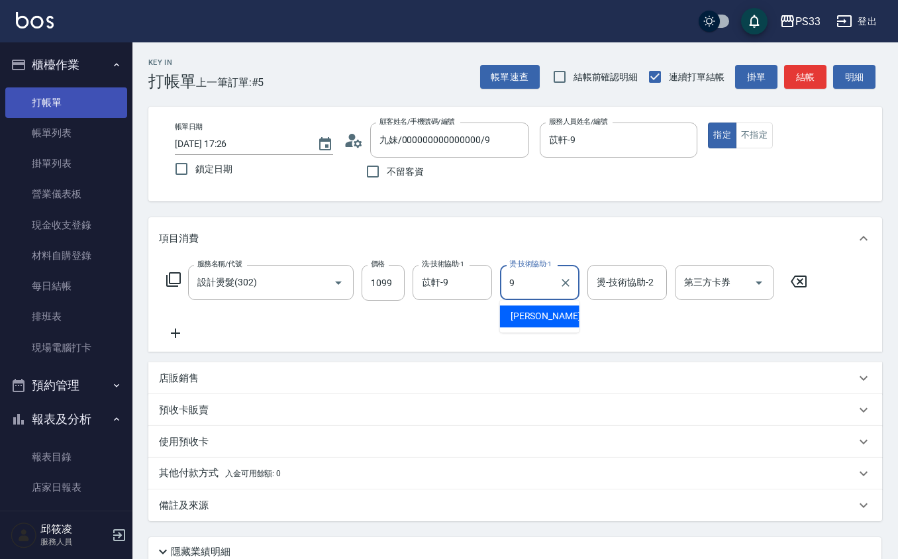
type input "苡軒-9"
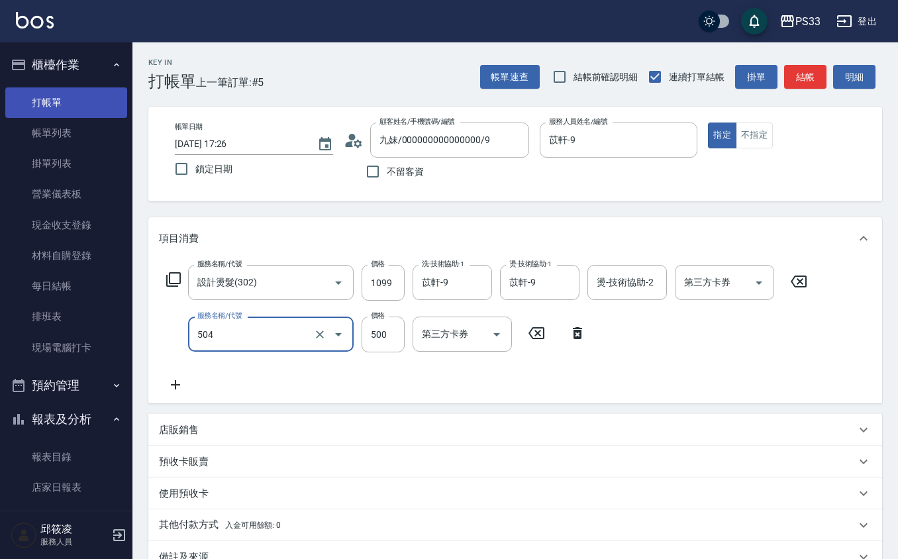
type input "順子護髮(504)"
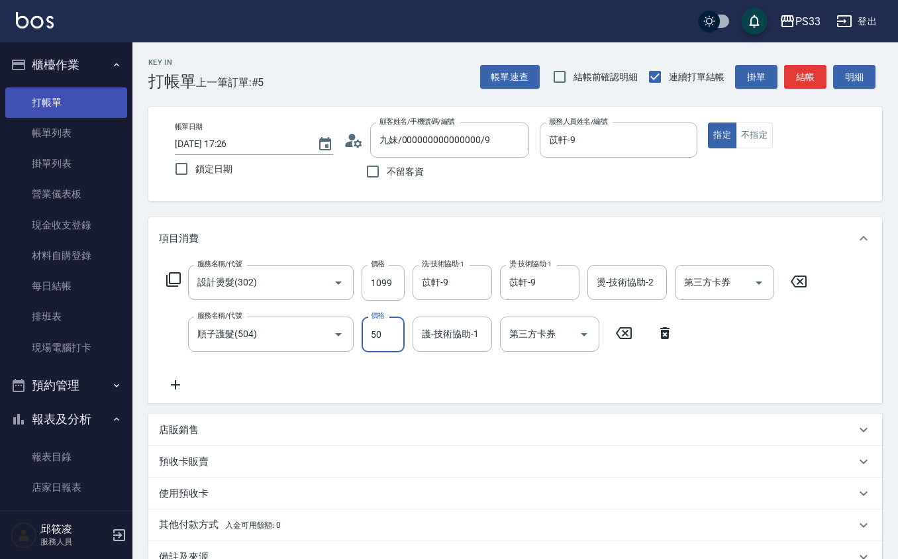
type input "500"
type input "苡軒-9"
